Goal: Check status: Check status

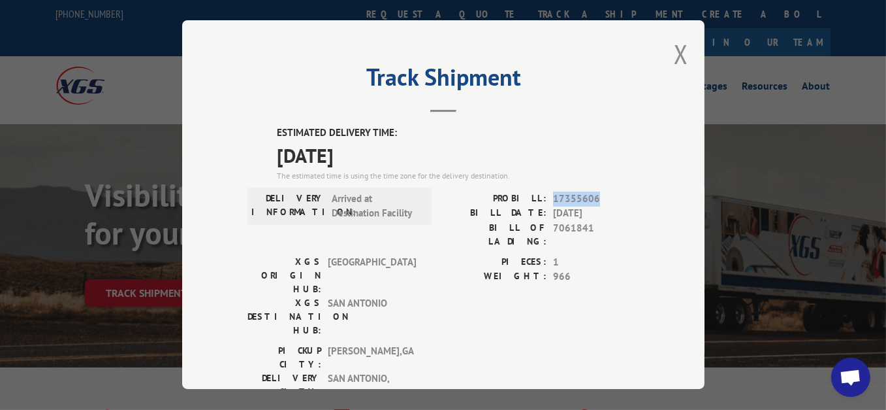
drag, startPoint x: 594, startPoint y: 192, endPoint x: 550, endPoint y: 193, distance: 44.4
click at [553, 193] on span "17355606" at bounding box center [596, 198] width 86 height 15
copy span "17355606"
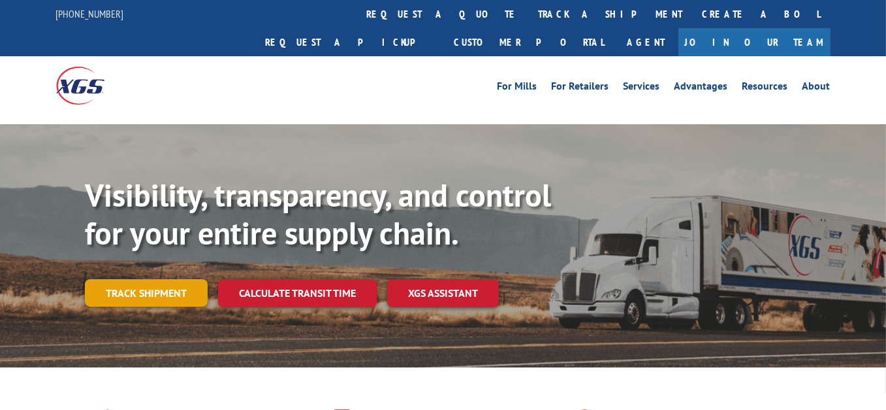
click at [164, 279] on link "Track shipment" at bounding box center [146, 292] width 123 height 27
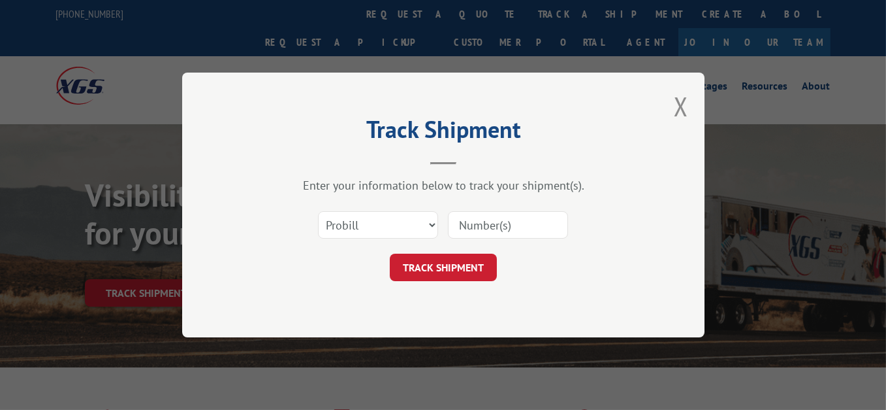
click at [515, 229] on input at bounding box center [508, 224] width 120 height 27
paste input "17355606"
type input "17355606"
click at [451, 259] on button "TRACK SHIPMENT" at bounding box center [443, 266] width 107 height 27
